Goal: Use online tool/utility: Utilize a website feature to perform a specific function

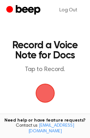
click at [45, 94] on span "button" at bounding box center [45, 93] width 18 height 18
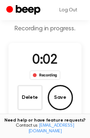
scroll to position [33, 0]
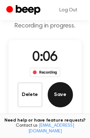
click at [58, 94] on button "Save" at bounding box center [60, 94] width 25 height 25
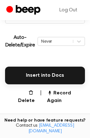
scroll to position [134, 0]
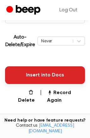
click at [47, 76] on button "Insert into Docs" at bounding box center [45, 75] width 80 height 18
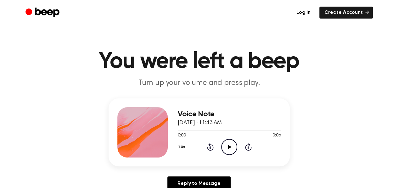
click at [234, 148] on icon "Play Audio" at bounding box center [229, 147] width 16 height 16
